Goal: Transaction & Acquisition: Purchase product/service

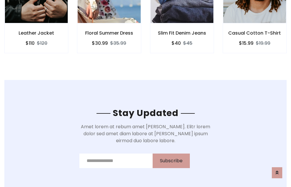
scroll to position [877, 0]
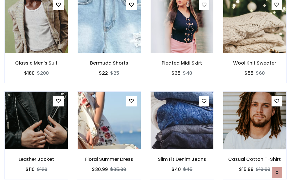
click at [146, 93] on div "Slim Fit Denim Jeans $40 $45" at bounding box center [182, 139] width 73 height 96
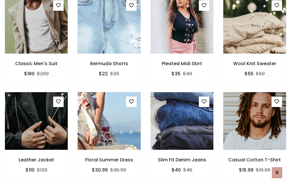
click at [146, 93] on div "Slim Fit Denim Jeans $40 $45" at bounding box center [182, 140] width 73 height 96
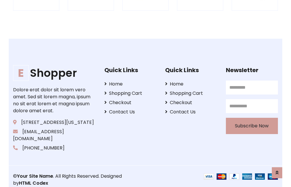
scroll to position [1108, 0]
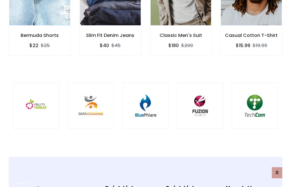
click at [146, 93] on img at bounding box center [146, 106] width 32 height 32
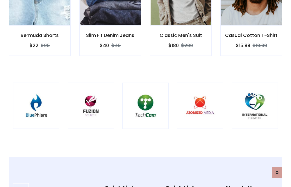
click at [146, 93] on img at bounding box center [146, 106] width 32 height 32
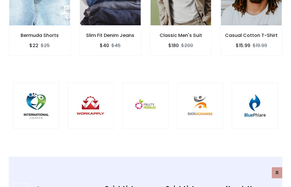
scroll to position [0, 0]
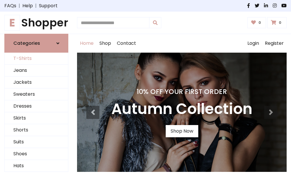
click at [36, 59] on link "T-Shirts" at bounding box center [36, 59] width 63 height 12
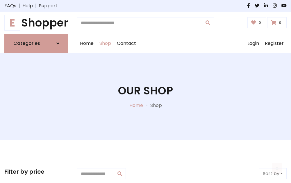
scroll to position [233, 0]
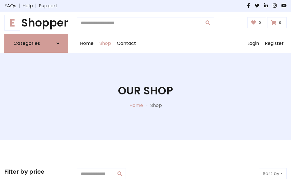
click at [36, 23] on h1 "E Shopper" at bounding box center [36, 22] width 64 height 13
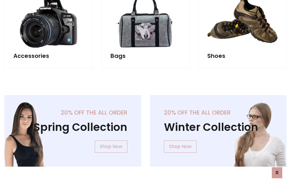
scroll to position [566, 0]
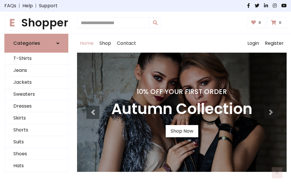
scroll to position [191, 0]
